Goal: Task Accomplishment & Management: Use online tool/utility

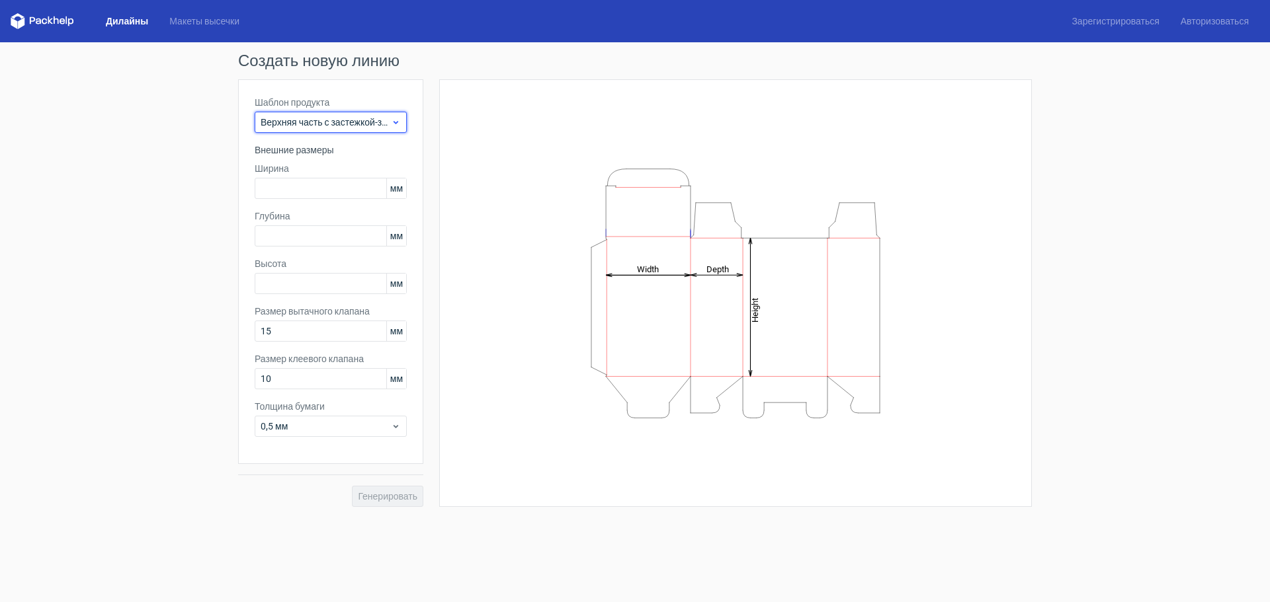
click at [335, 120] on font "Верхняя часть с застежкой-защелкой снизу" at bounding box center [353, 122] width 184 height 11
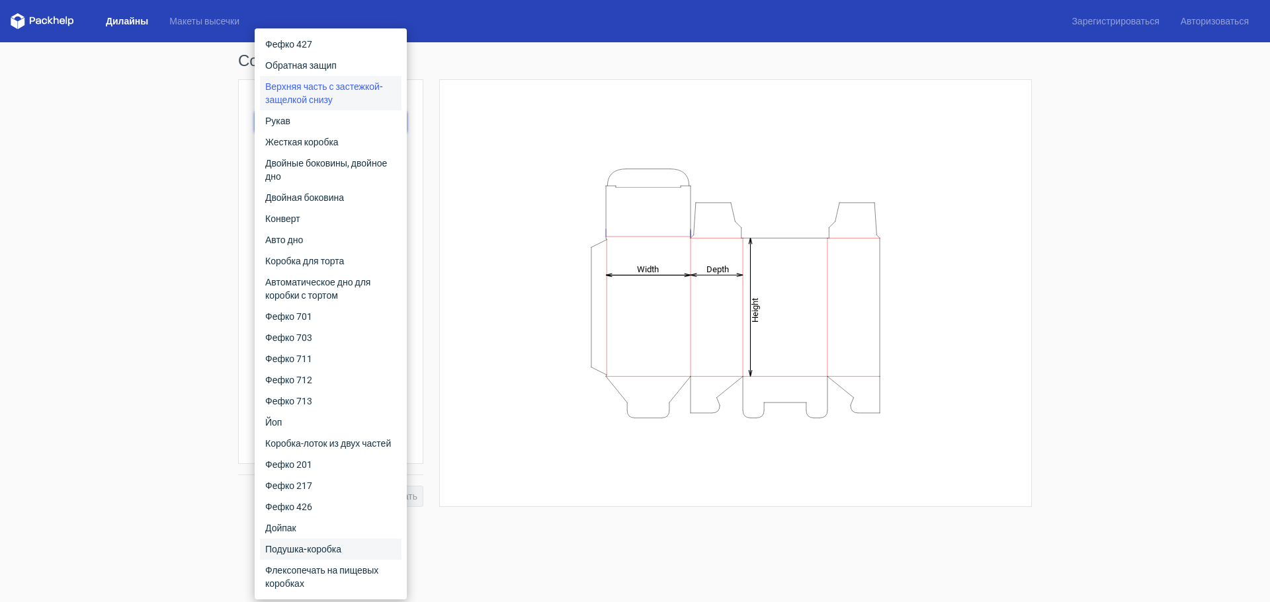
click at [339, 552] on font "Подушка-коробка" at bounding box center [303, 549] width 76 height 11
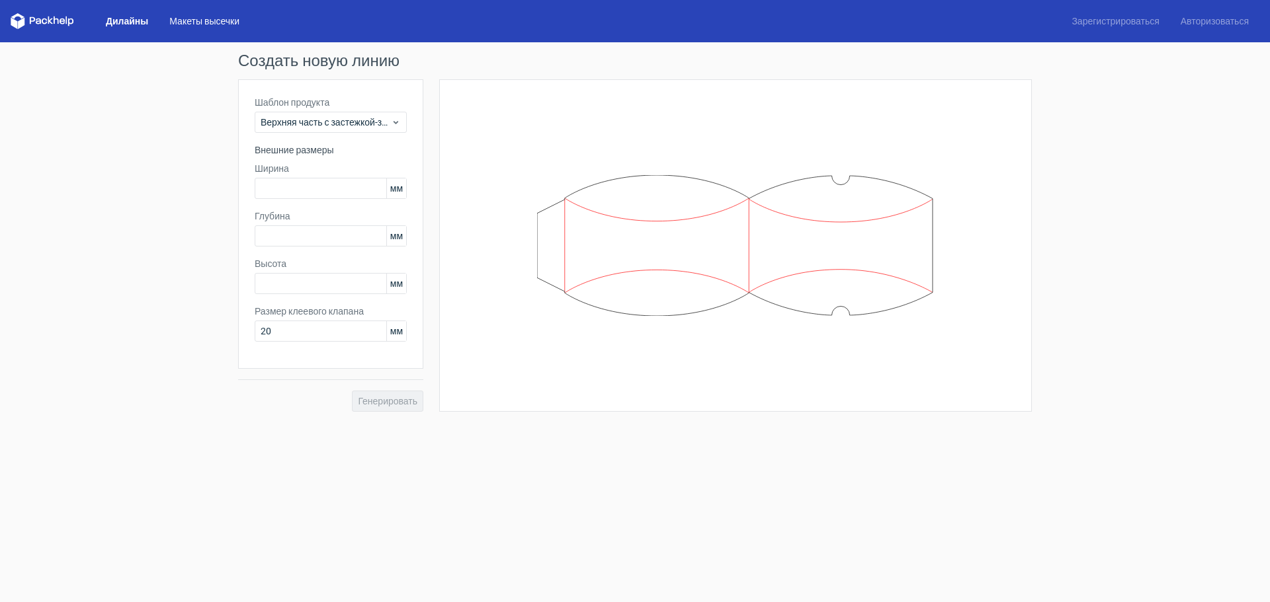
click at [208, 20] on font "Макеты высечки" at bounding box center [204, 21] width 70 height 11
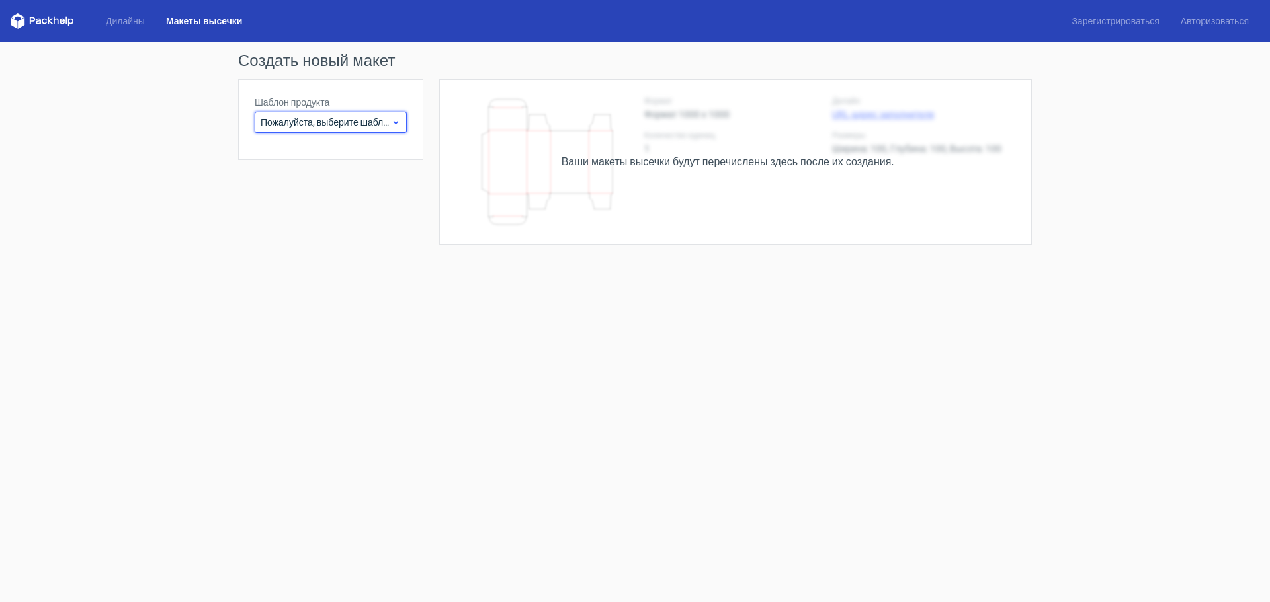
click at [304, 127] on font "Пожалуйста, выберите шаблон" at bounding box center [327, 122] width 133 height 11
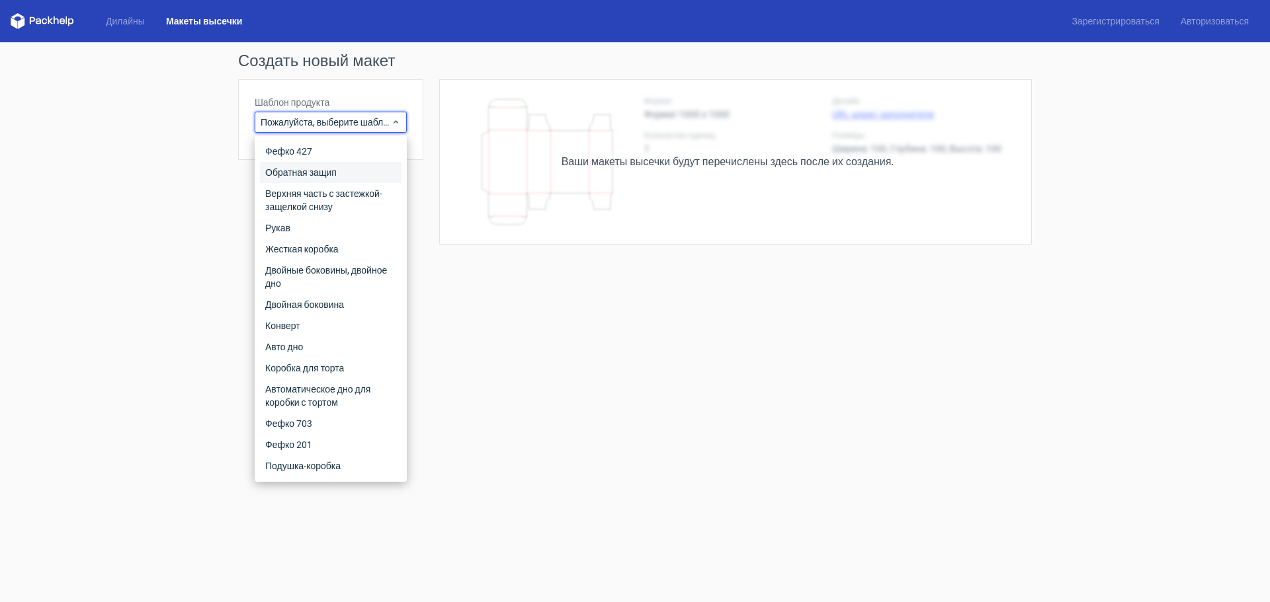
click at [312, 175] on font "Обратная защип" at bounding box center [300, 172] width 71 height 11
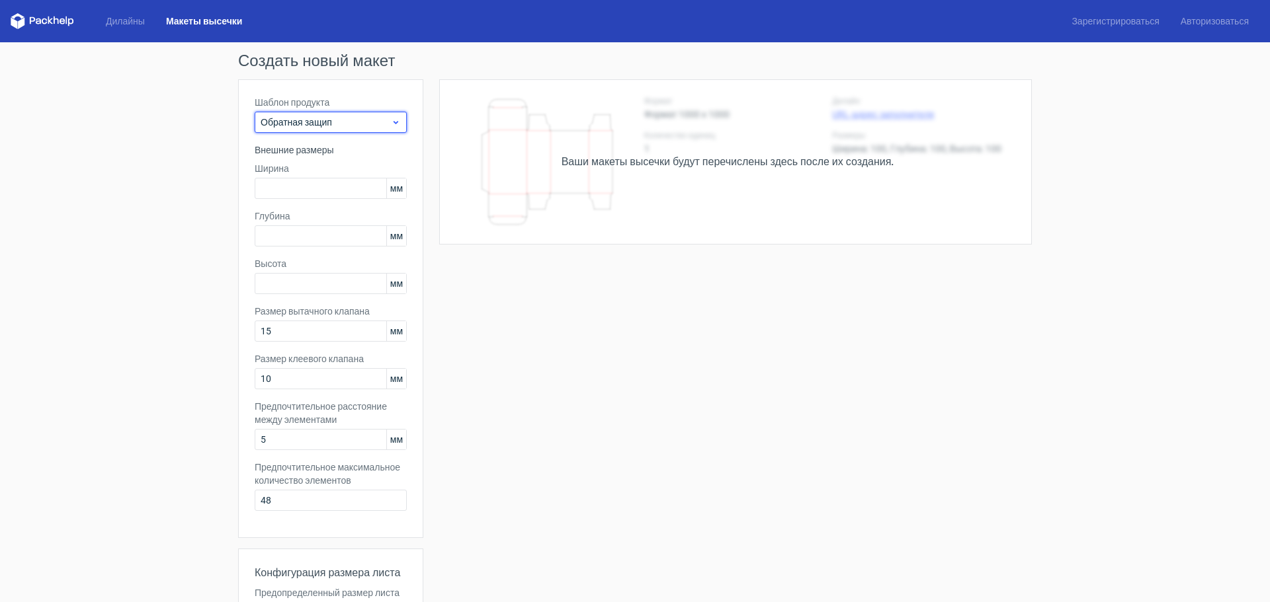
click at [312, 125] on font "Обратная защип" at bounding box center [296, 122] width 71 height 11
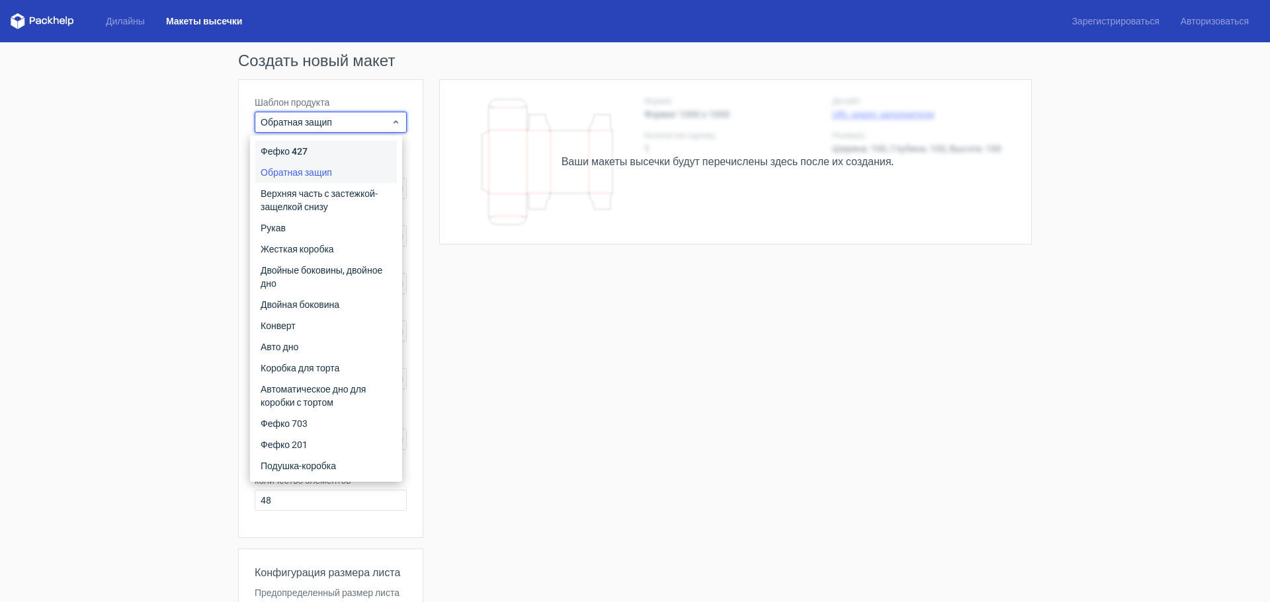
click at [308, 153] on div "Фефко 427" at bounding box center [326, 151] width 142 height 21
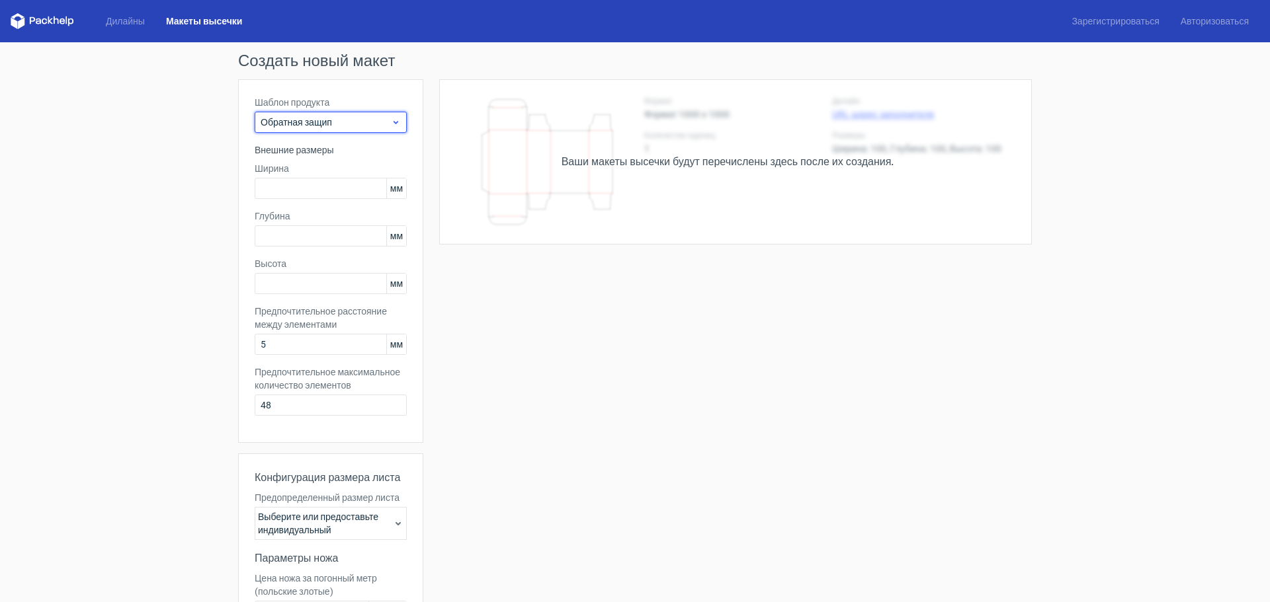
click at [325, 121] on font "Обратная защип" at bounding box center [296, 122] width 71 height 11
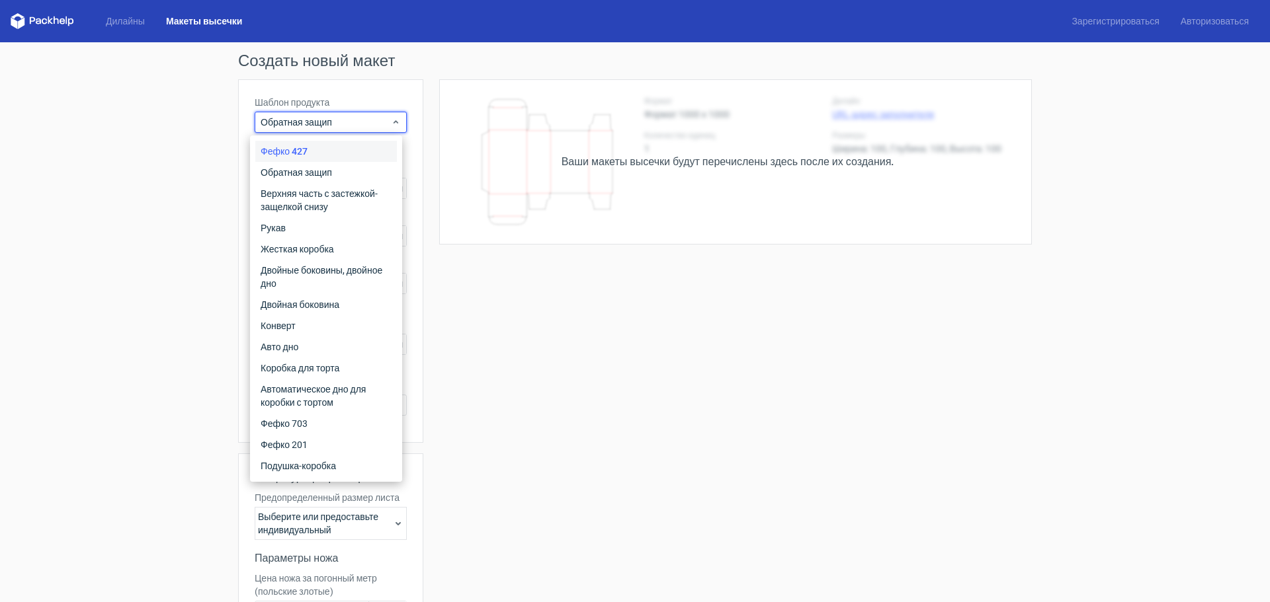
click at [294, 151] on font "Фефко 427" at bounding box center [284, 151] width 47 height 11
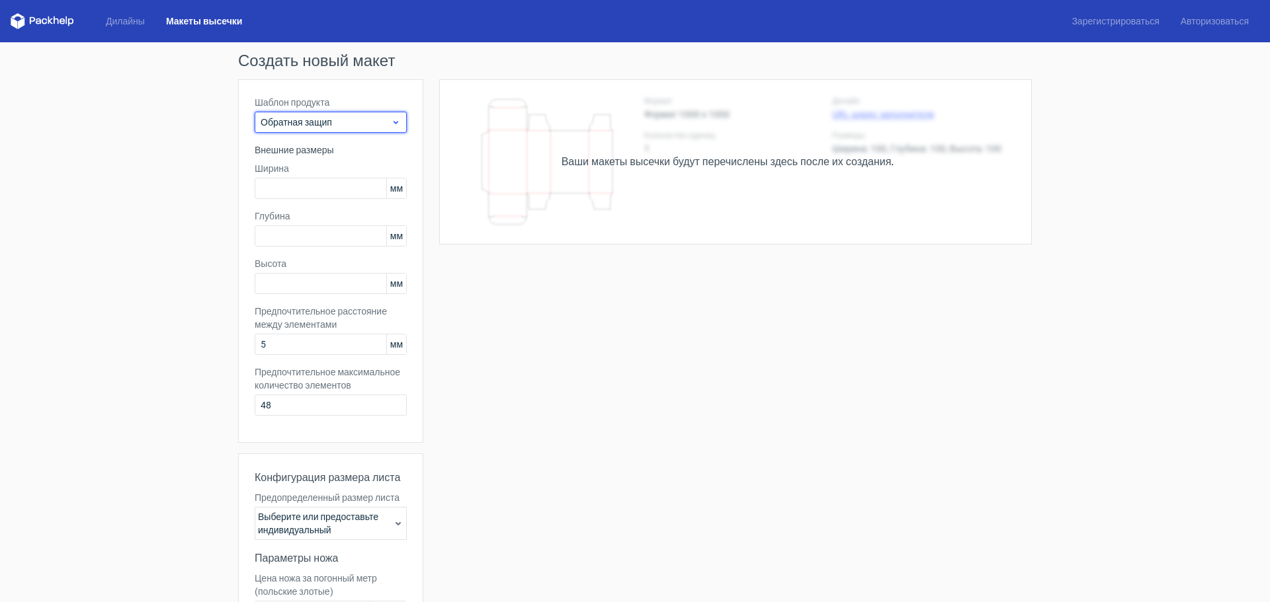
click at [306, 114] on div "Обратная защип" at bounding box center [331, 122] width 152 height 21
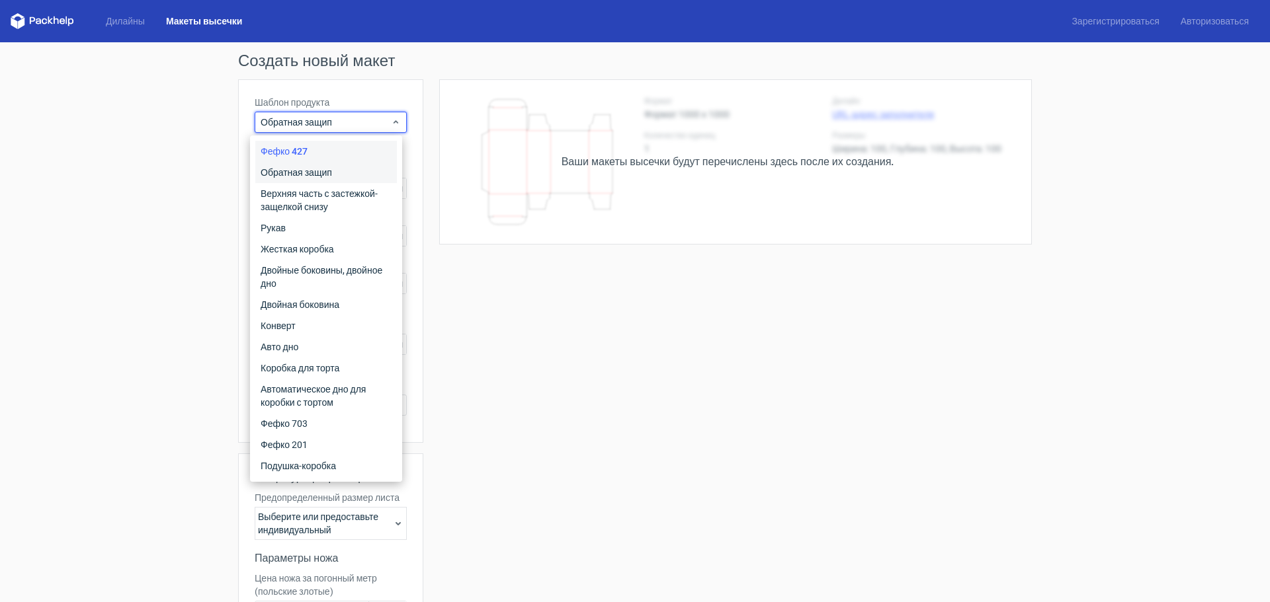
click at [311, 167] on font "Обратная защип" at bounding box center [296, 172] width 71 height 11
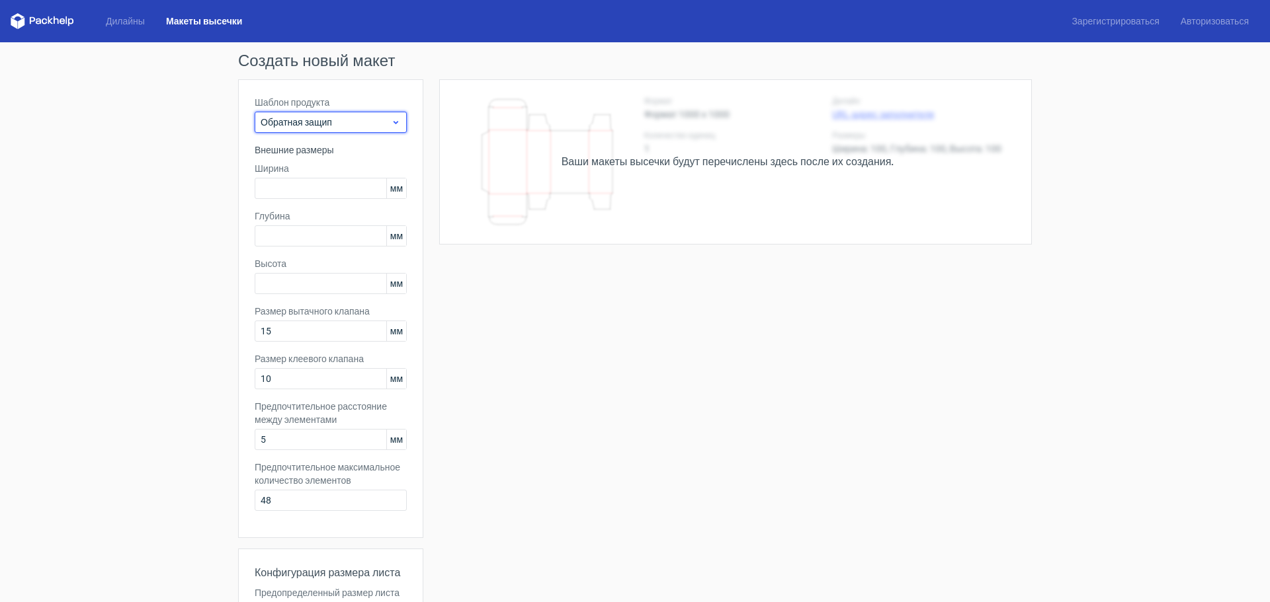
click at [321, 128] on span "Обратная защип" at bounding box center [326, 122] width 130 height 13
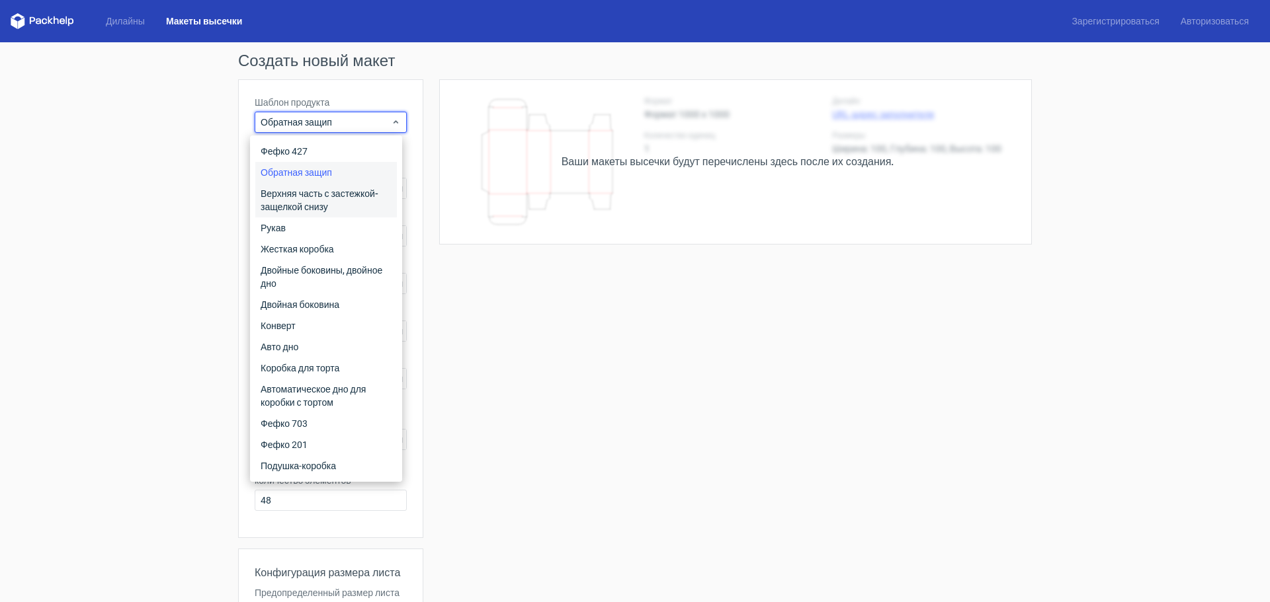
click at [319, 210] on font "Верхняя часть с застежкой-защелкой снизу" at bounding box center [320, 200] width 118 height 24
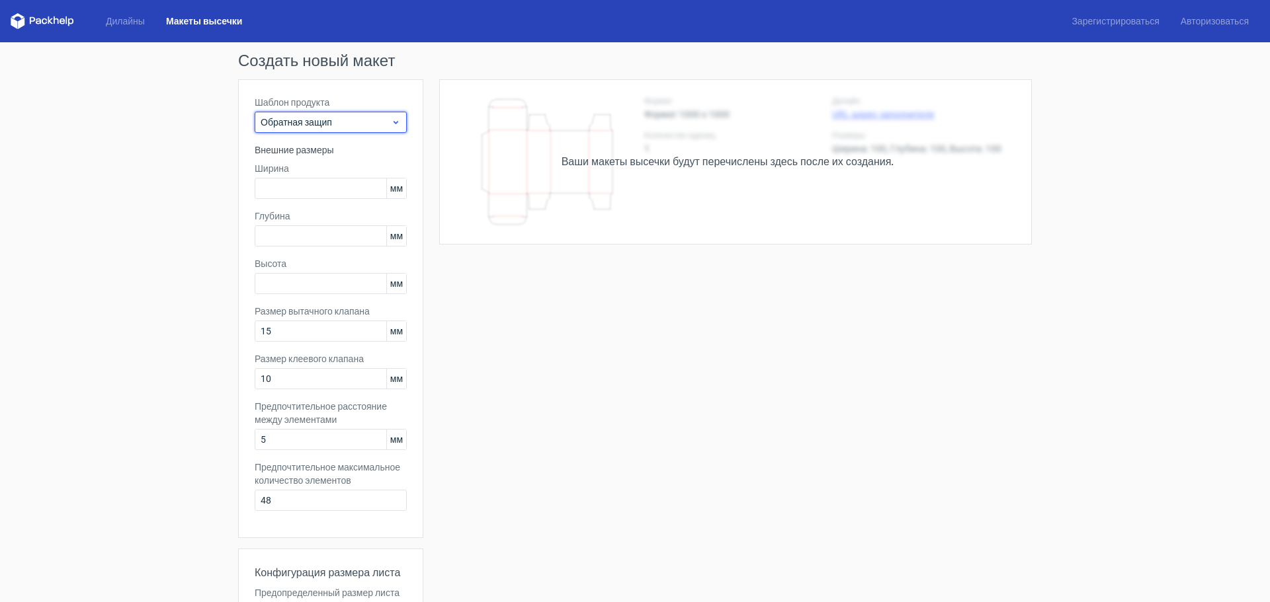
click at [326, 117] on font "Обратная защип" at bounding box center [296, 122] width 71 height 11
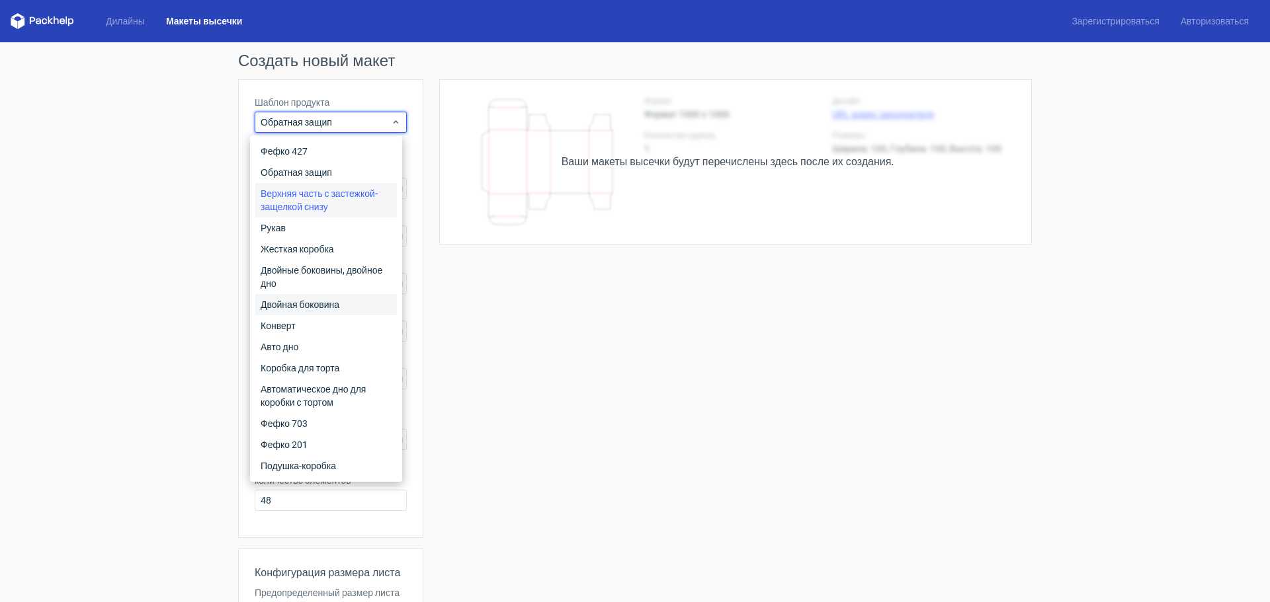
click at [311, 308] on font "Двойная боковина" at bounding box center [300, 305] width 79 height 11
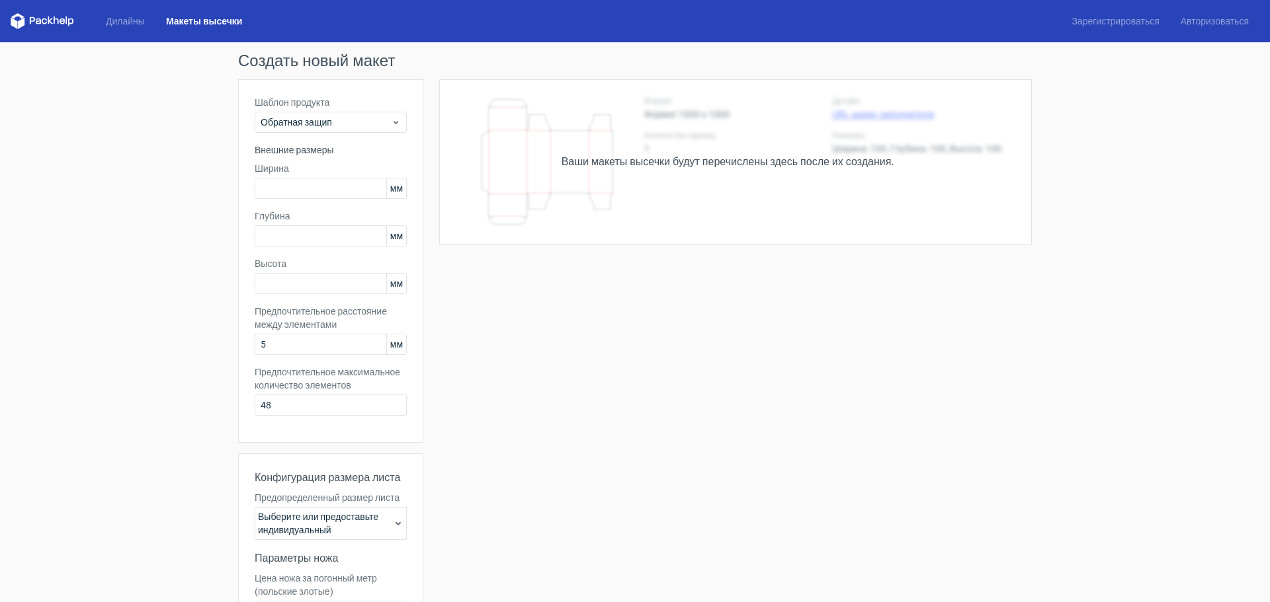
click at [589, 342] on div "Ваши макеты высечки будут перечислены здесь после их создания. Height Depth Wid…" at bounding box center [727, 416] width 608 height 674
click at [292, 196] on input "text" at bounding box center [331, 188] width 152 height 21
type input "80"
click at [255, 226] on input "text" at bounding box center [331, 235] width 152 height 21
type input "80"
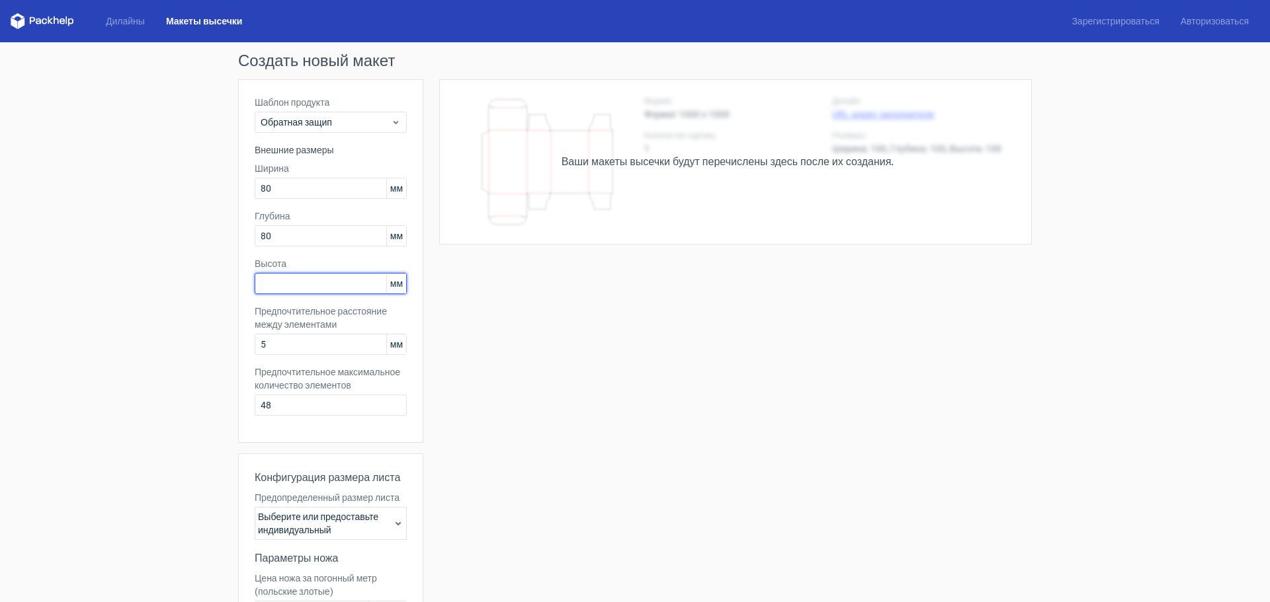
click at [270, 290] on input "text" at bounding box center [331, 283] width 152 height 21
type input "80"
click at [513, 348] on div "Ваши макеты высечки будут перечислены здесь после их создания. Height Depth Wid…" at bounding box center [727, 416] width 608 height 674
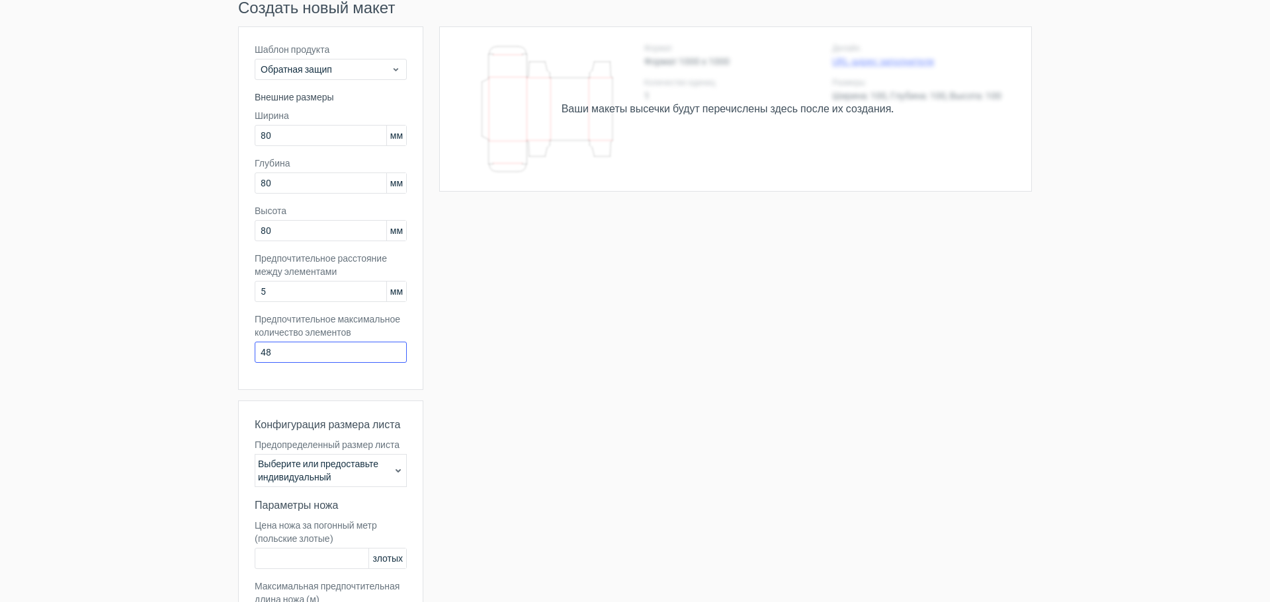
scroll to position [161, 0]
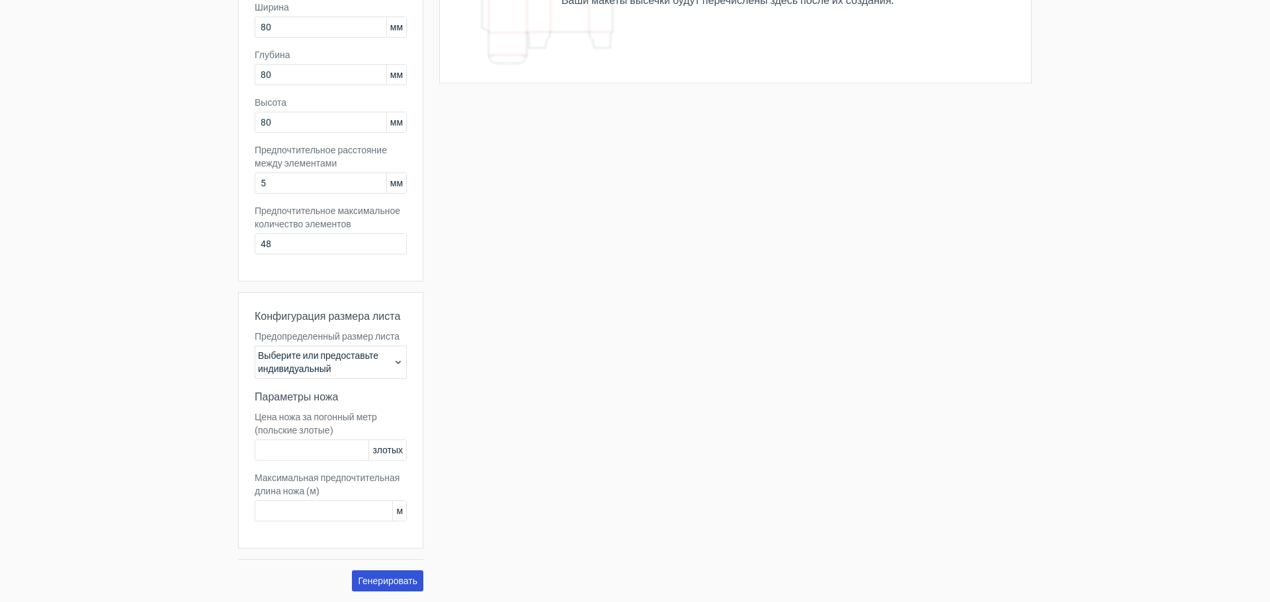
click at [384, 580] on font "Генерировать" at bounding box center [388, 581] width 60 height 11
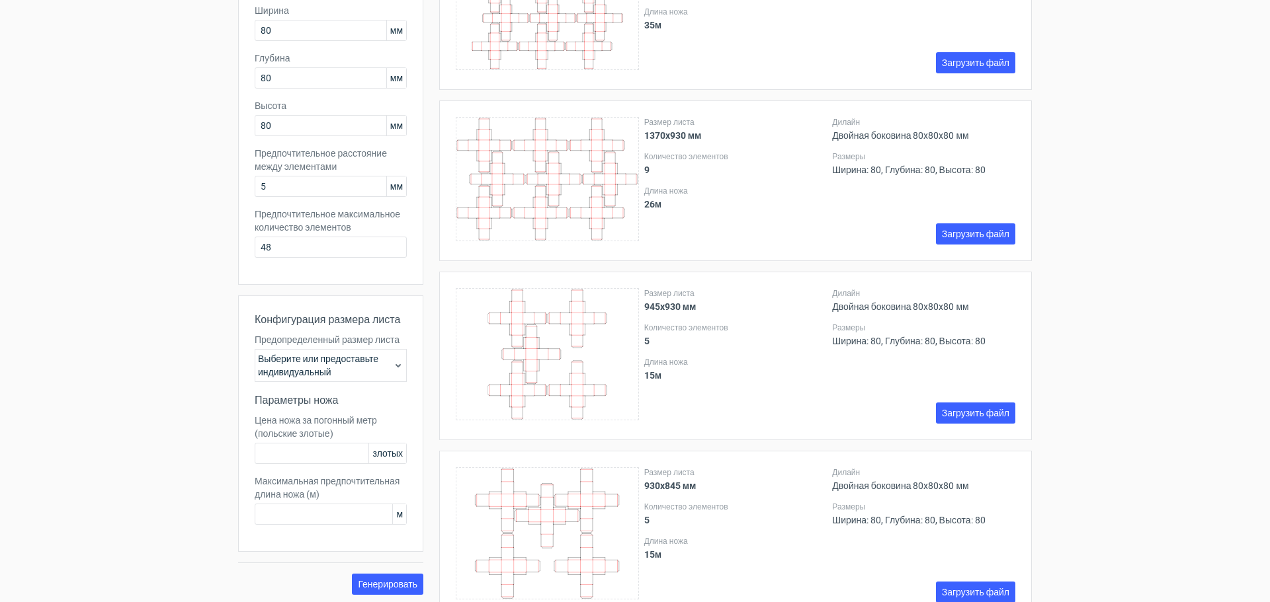
scroll to position [0, 0]
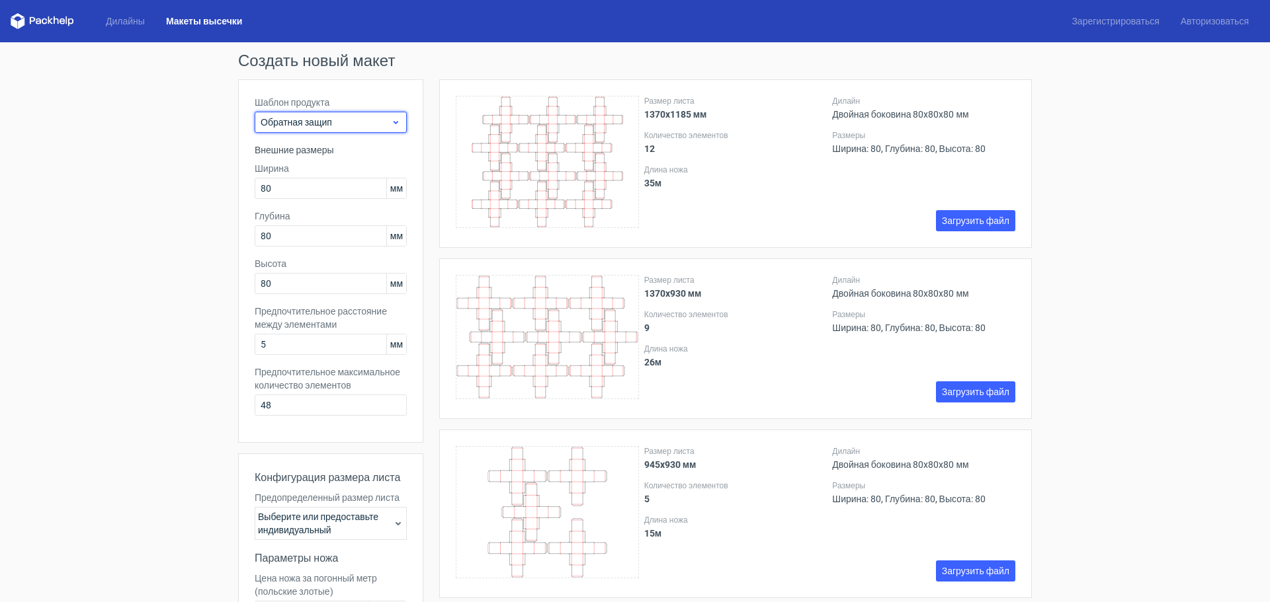
click at [323, 119] on font "Обратная защип" at bounding box center [296, 122] width 71 height 11
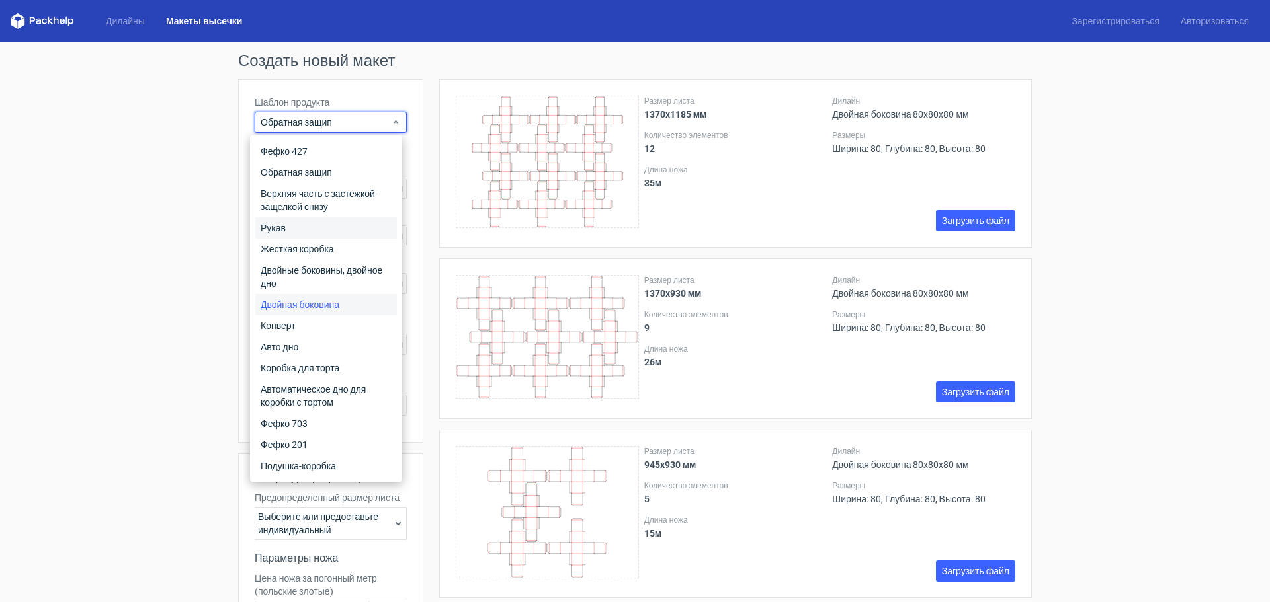
click at [322, 235] on div "Рукав" at bounding box center [326, 228] width 142 height 21
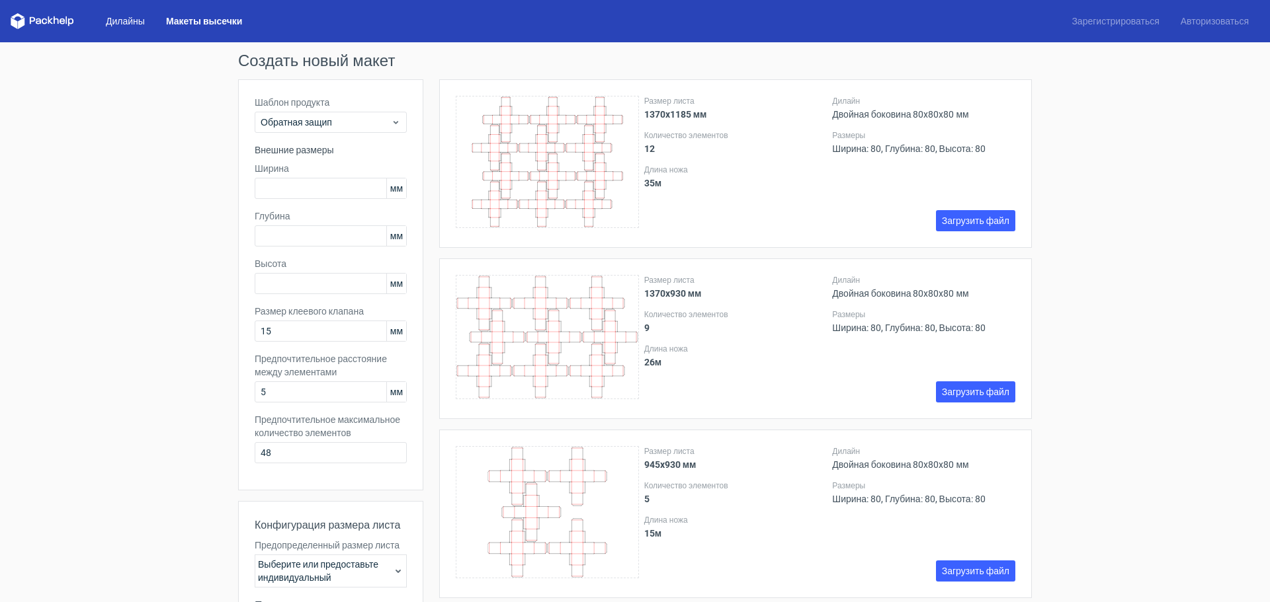
click at [132, 21] on font "Дилайны" at bounding box center [125, 21] width 39 height 11
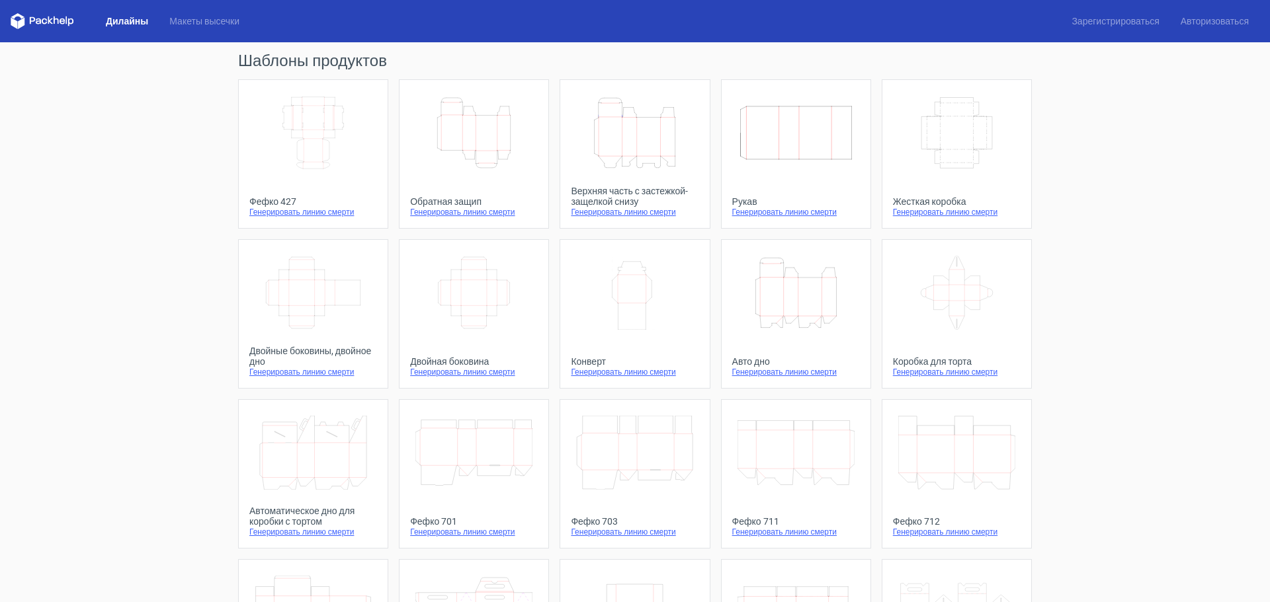
click at [150, 208] on div "Шаблоны продуктов Width Depth Height Фефко 427 Генерировать линию смерти [PERSO…" at bounding box center [635, 455] width 1270 height 827
